Goal: Check status: Check status

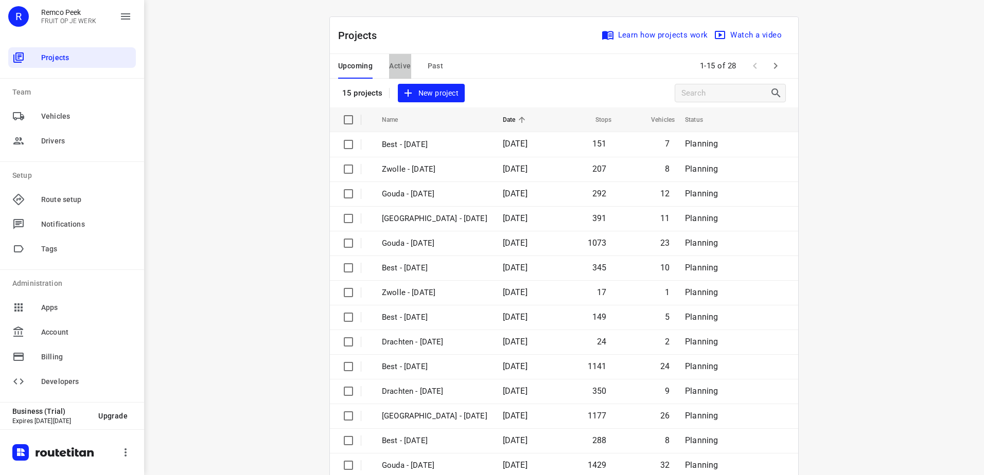
click at [396, 69] on span "Active" at bounding box center [400, 66] width 22 height 13
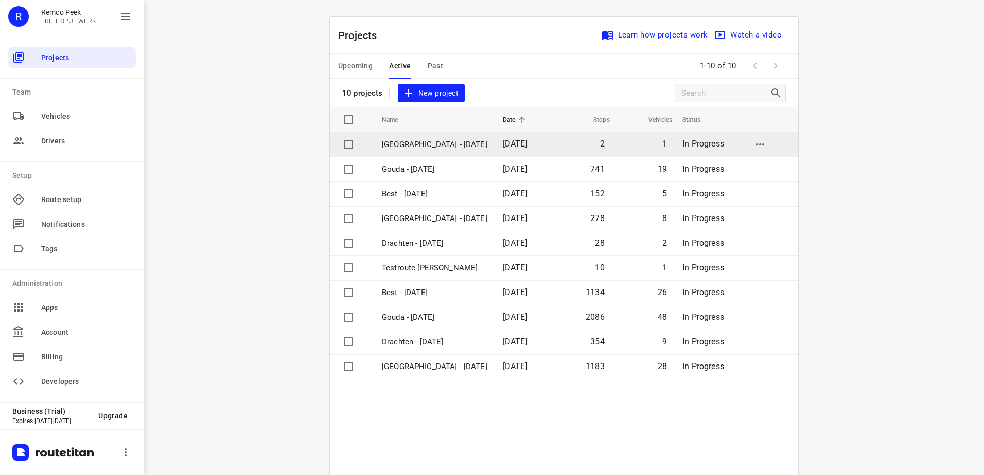
click at [416, 138] on td "[GEOGRAPHIC_DATA] - [DATE]" at bounding box center [432, 144] width 123 height 25
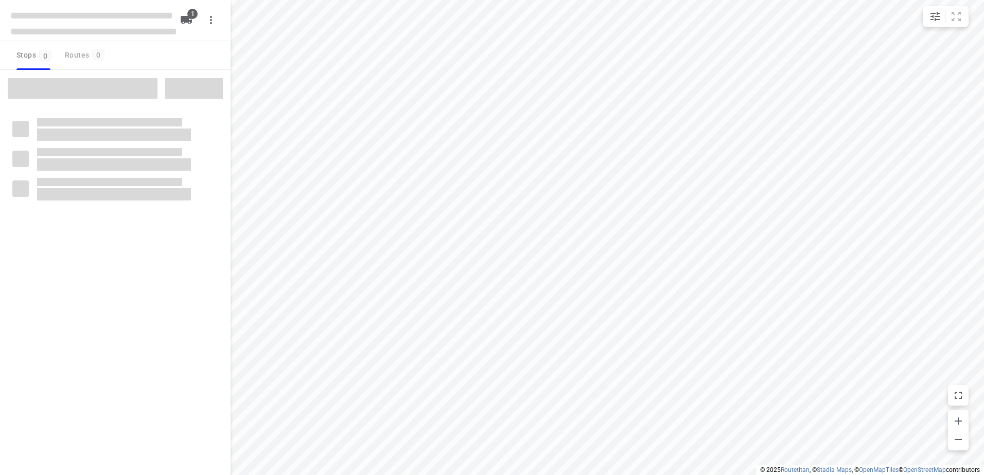
checkbox input "true"
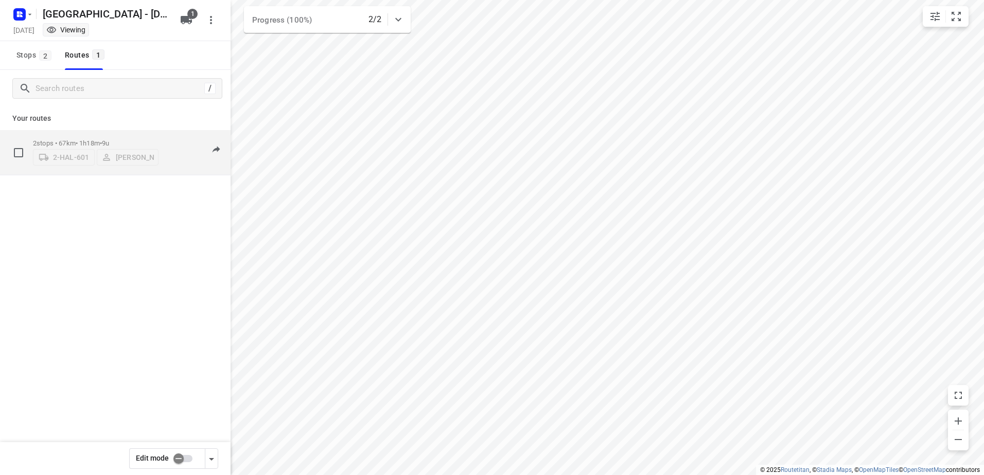
click at [65, 139] on p "2 stops • 67km • 1h18m • 9u" at bounding box center [96, 143] width 126 height 8
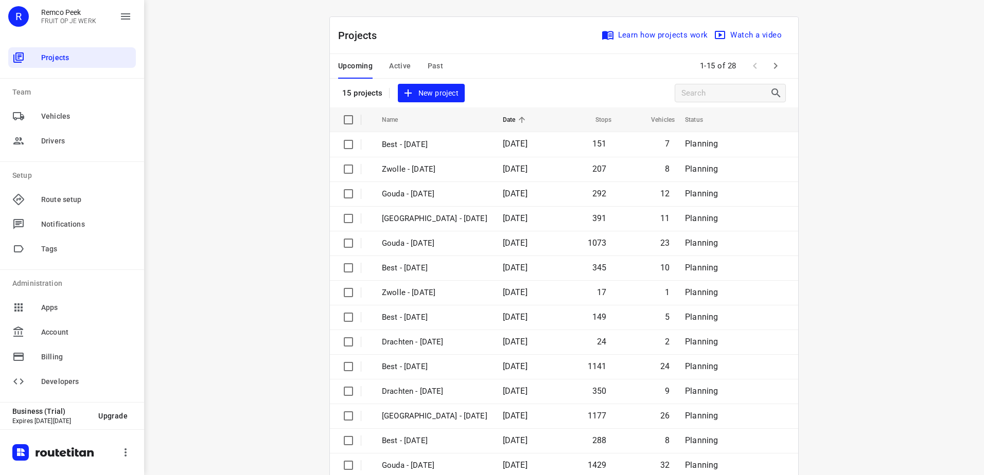
click at [352, 65] on span "Upcoming" at bounding box center [355, 66] width 34 height 13
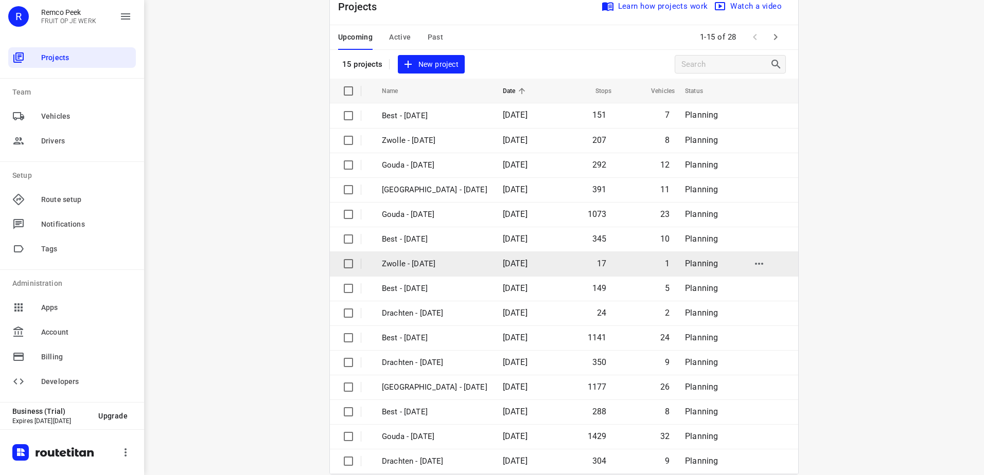
scroll to position [45, 0]
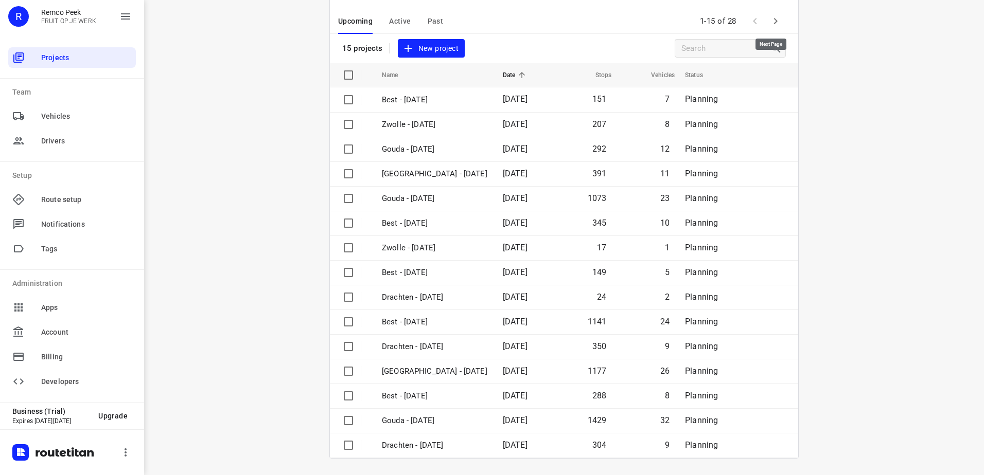
click at [774, 22] on icon "button" at bounding box center [775, 21] width 12 height 12
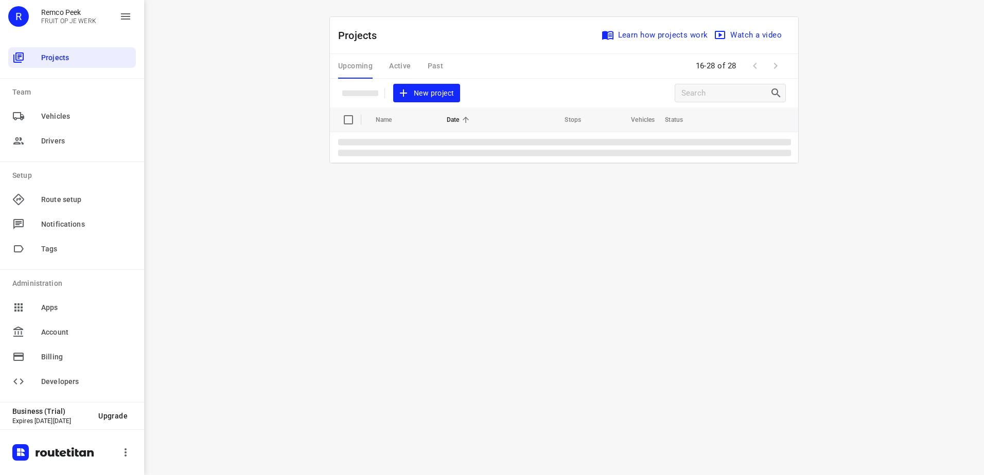
scroll to position [0, 0]
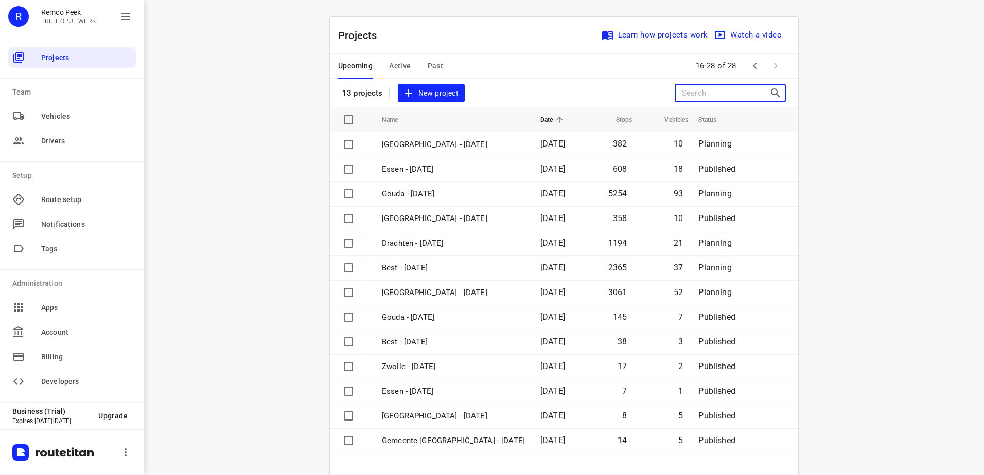
click at [728, 94] on input "Search projects" at bounding box center [725, 93] width 87 height 16
click at [700, 92] on input "Search projects" at bounding box center [725, 93] width 87 height 16
click at [714, 94] on input "Search projects" at bounding box center [725, 93] width 87 height 16
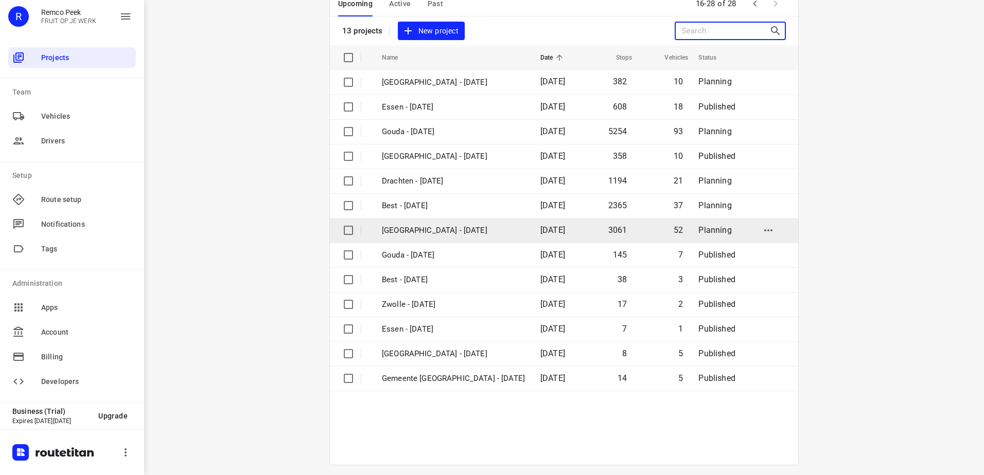
scroll to position [69, 0]
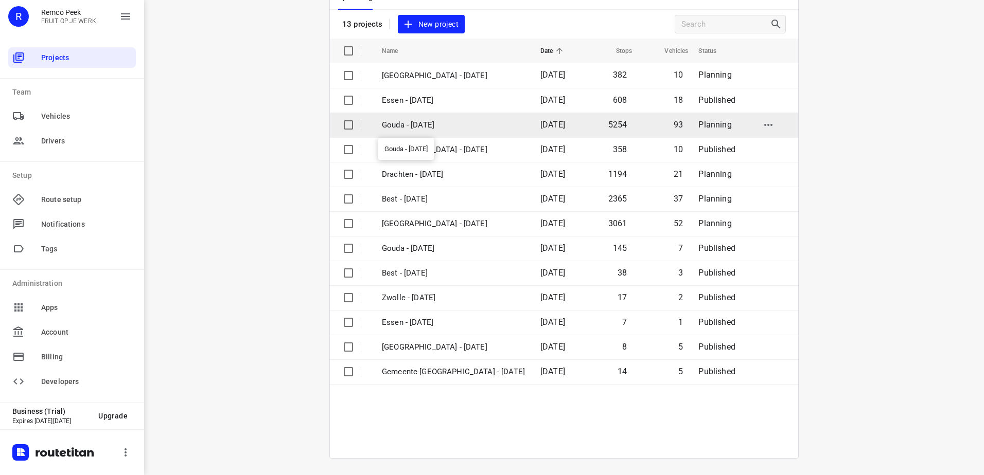
click at [440, 128] on p "Gouda - [DATE]" at bounding box center [453, 125] width 143 height 12
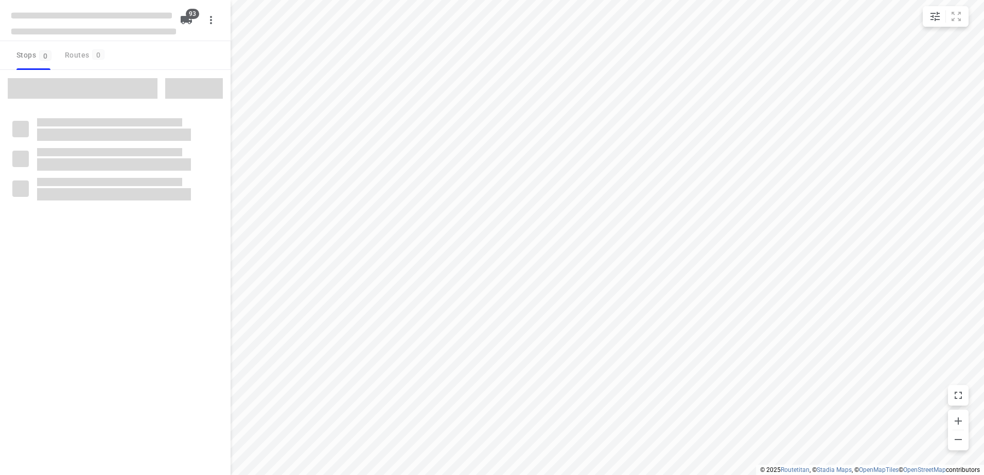
checkbox input "true"
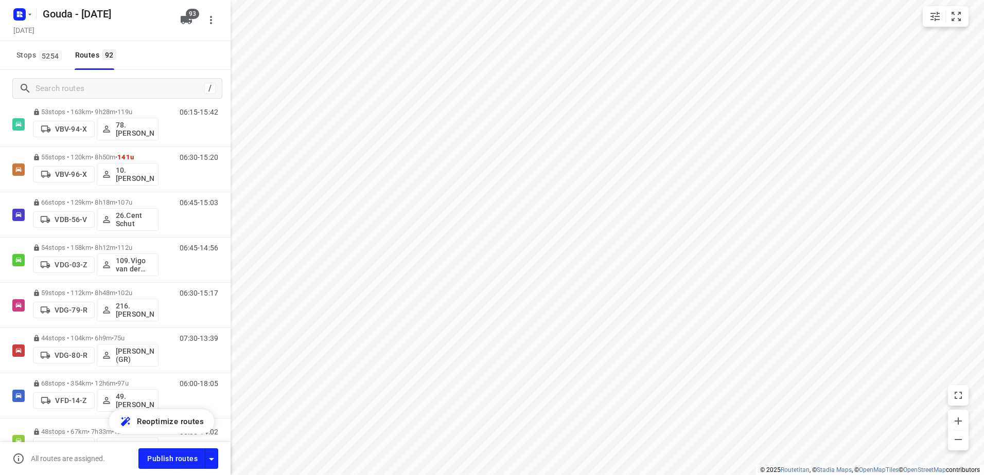
scroll to position [2418, 0]
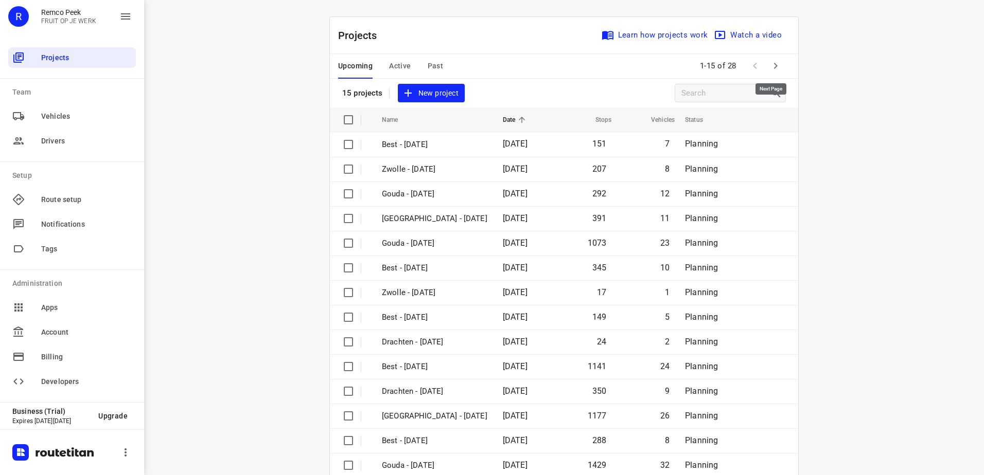
click at [773, 67] on icon "button" at bounding box center [775, 66] width 12 height 12
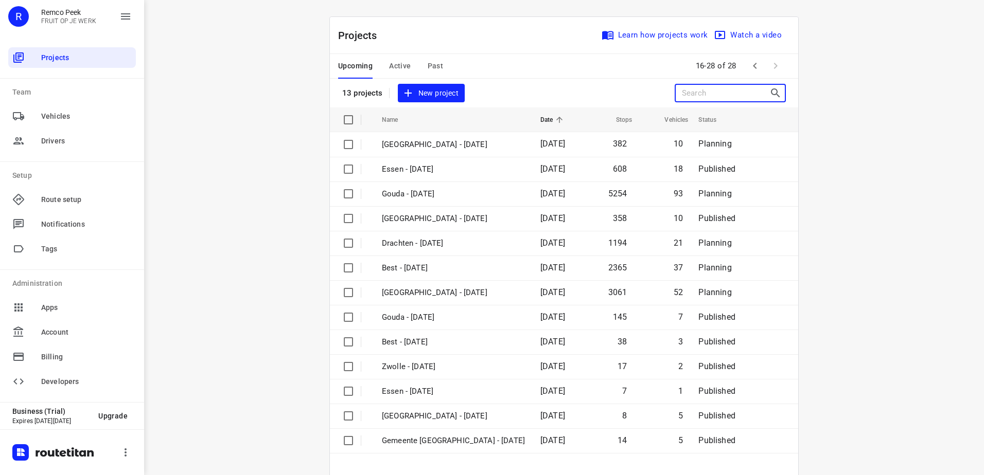
click at [707, 95] on input "Search projects" at bounding box center [725, 93] width 87 height 16
click at [709, 95] on input "Search projects" at bounding box center [725, 93] width 87 height 16
click at [430, 64] on span "Past" at bounding box center [436, 66] width 16 height 13
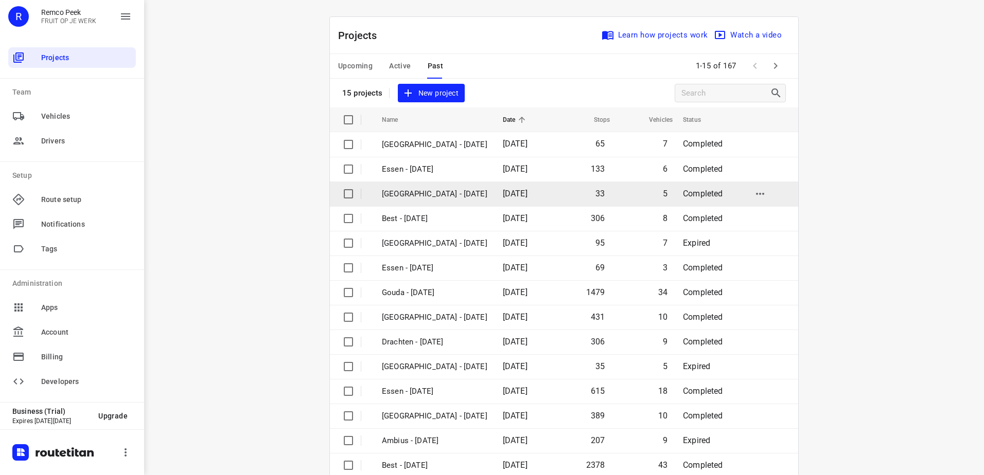
click at [437, 190] on p "[GEOGRAPHIC_DATA] - [DATE]" at bounding box center [434, 194] width 105 height 12
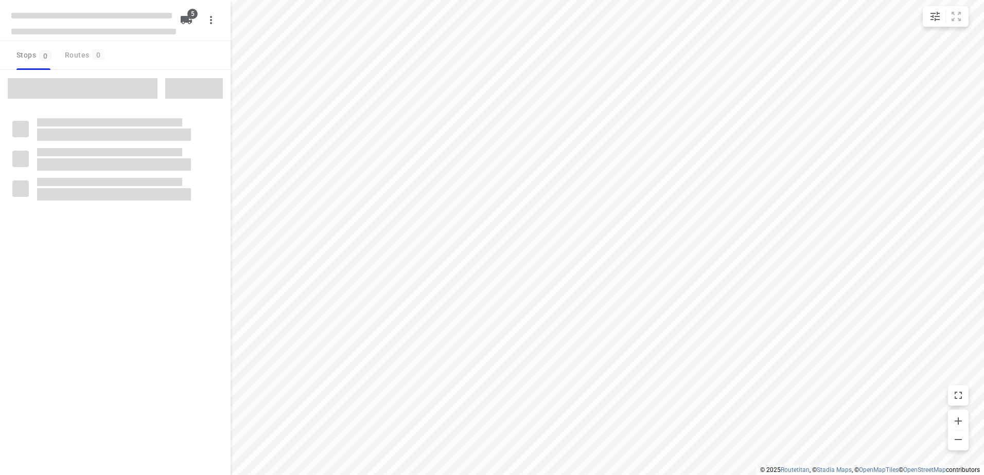
checkbox input "true"
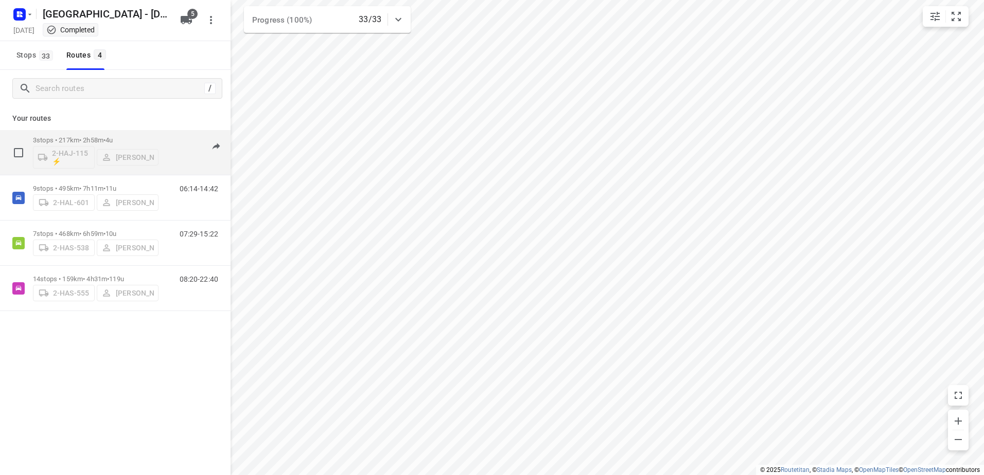
click at [90, 138] on p "3 stops • 217km • 2h58m • 4u" at bounding box center [96, 140] width 126 height 8
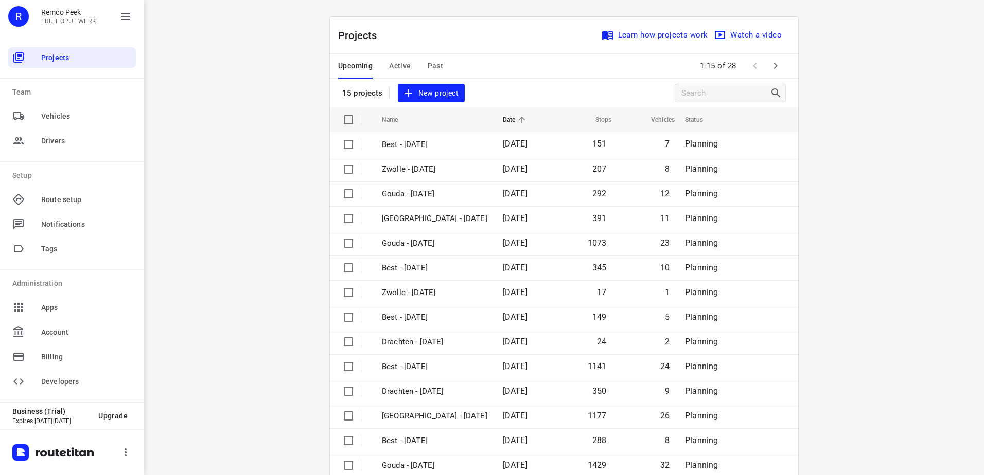
click at [432, 63] on span "Past" at bounding box center [436, 66] width 16 height 13
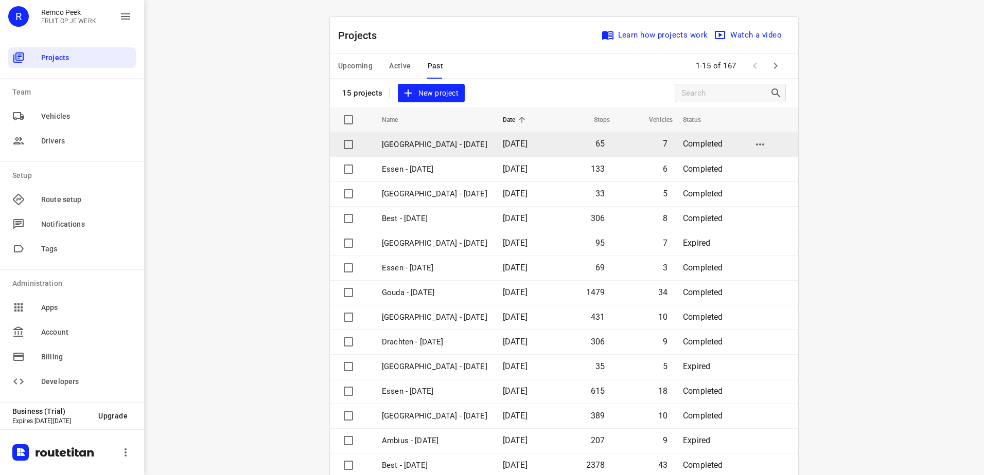
click at [450, 145] on p "[GEOGRAPHIC_DATA] - [DATE]" at bounding box center [434, 145] width 105 height 12
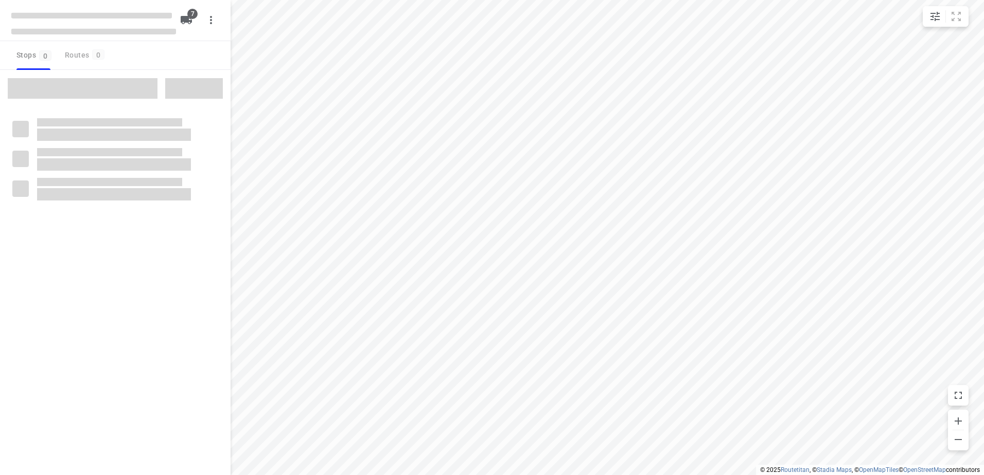
checkbox input "true"
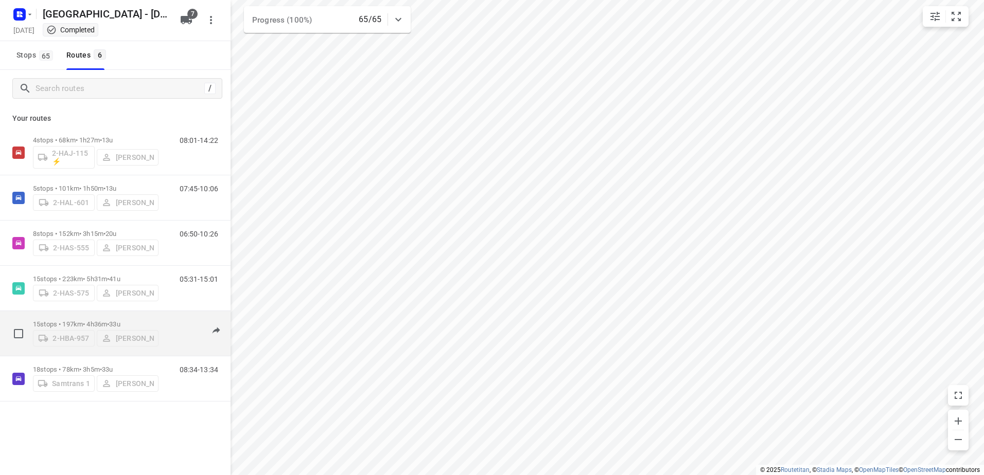
click at [53, 323] on p "15 stops • 197km • 4h36m • 33u" at bounding box center [96, 325] width 126 height 8
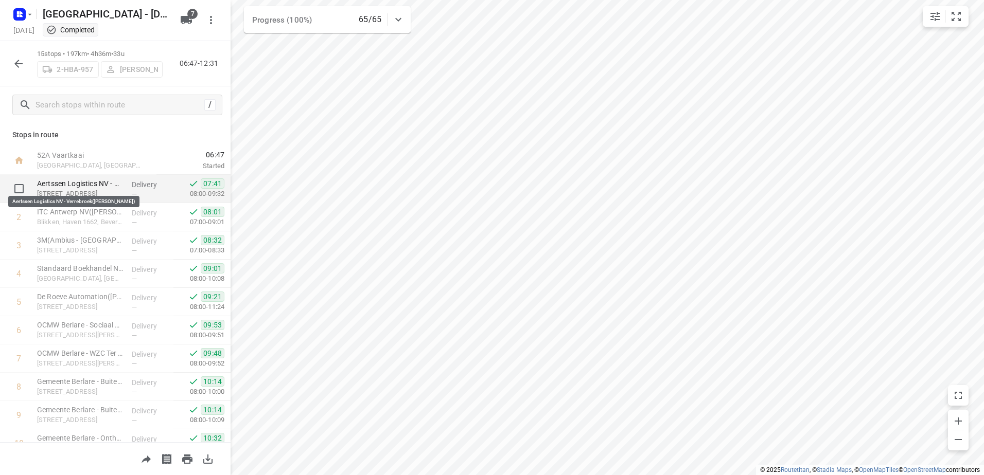
click at [72, 187] on p "Aertssen Logistics NV - Verrebroek([PERSON_NAME])" at bounding box center [80, 184] width 86 height 10
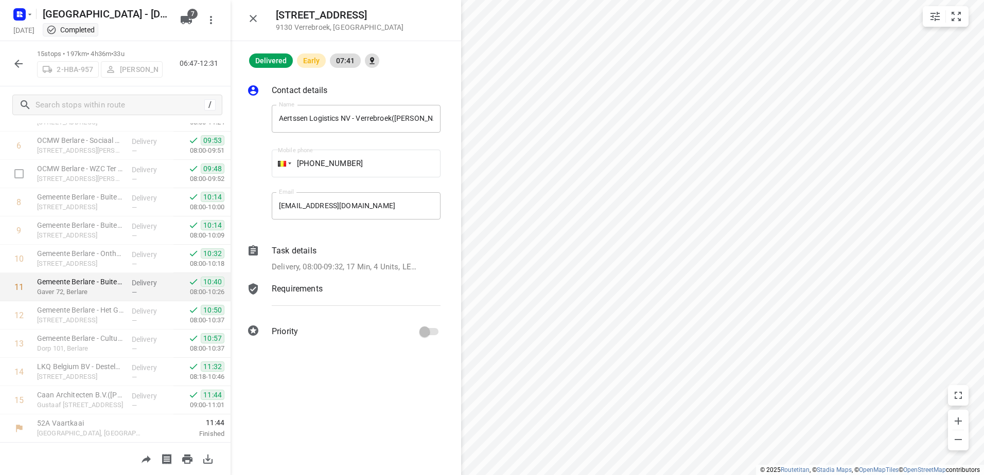
scroll to position [185, 0]
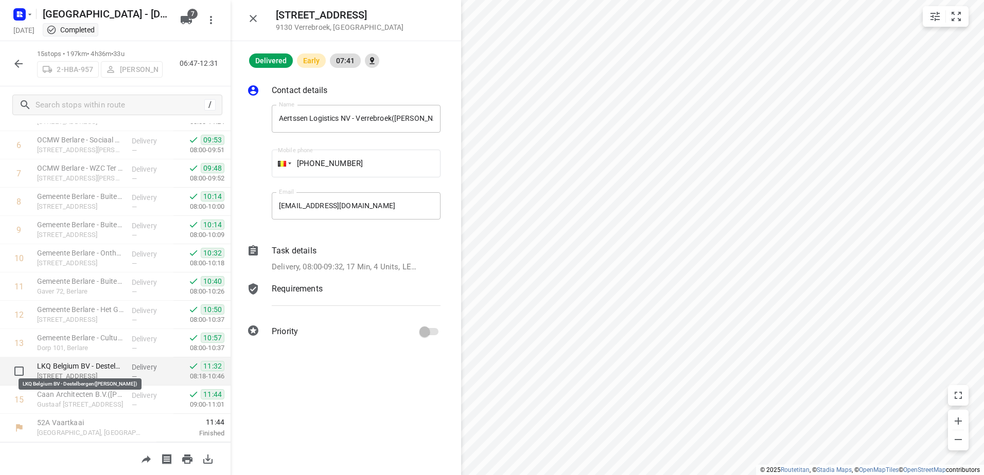
click at [64, 367] on p "LKQ Belgium BV - Destelbergen([PERSON_NAME])" at bounding box center [80, 366] width 86 height 10
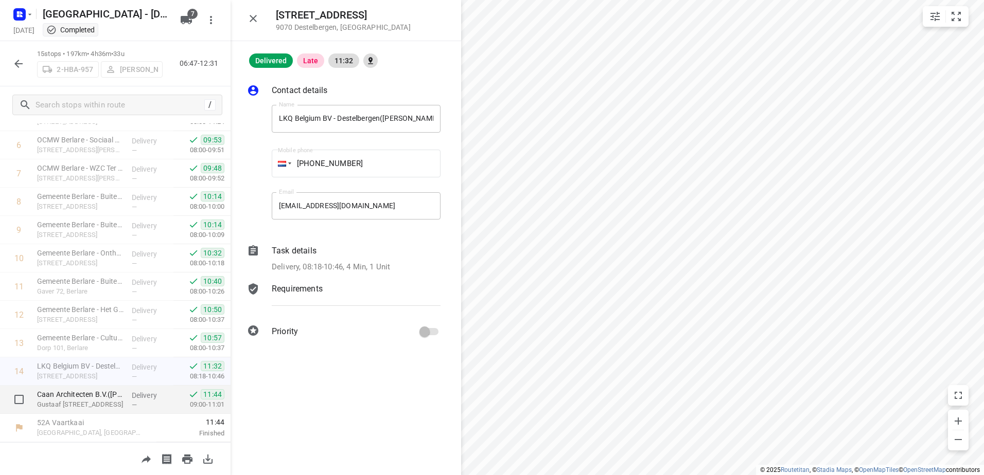
click at [73, 389] on p "Caan Architecten B.V.([PERSON_NAME])" at bounding box center [80, 394] width 86 height 10
